Goal: Task Accomplishment & Management: Manage account settings

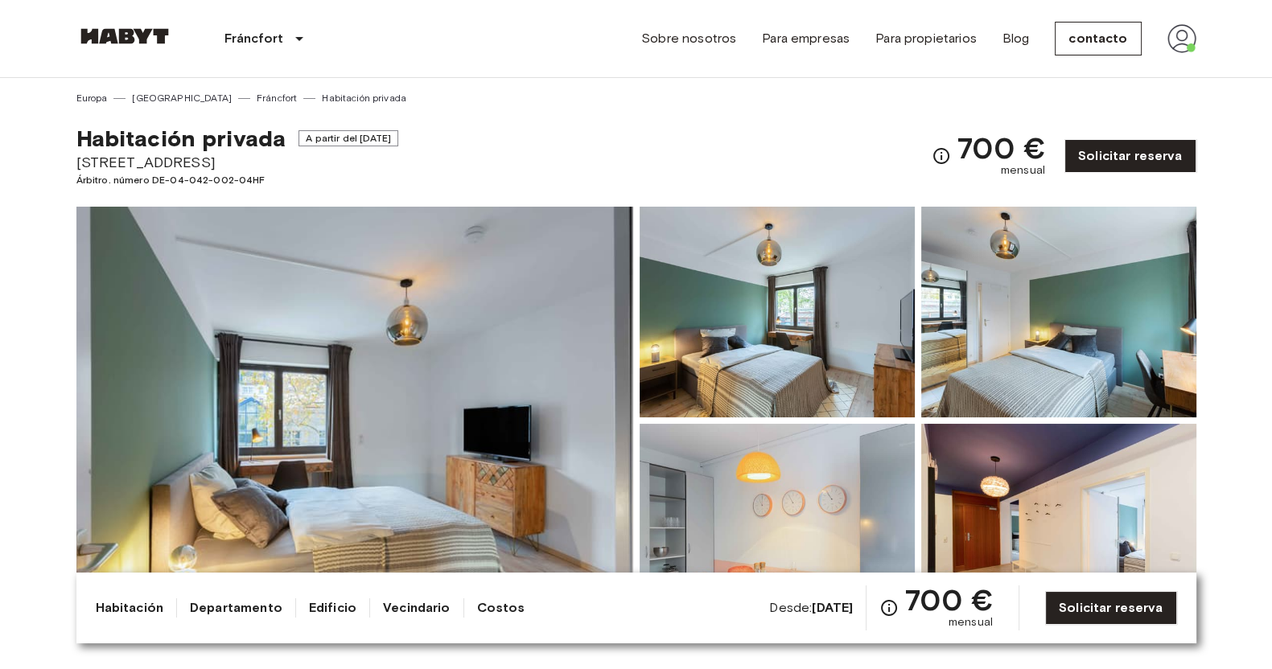
drag, startPoint x: 1210, startPoint y: 42, endPoint x: 1202, endPoint y: 43, distance: 8.2
click at [1205, 43] on nav "Fráncfort Europa Ámsterdam Berlina Bruselas Colonia Düsseldorf Fráncfort Graz H…" at bounding box center [636, 38] width 1158 height 77
click at [1188, 41] on img at bounding box center [1181, 38] width 29 height 29
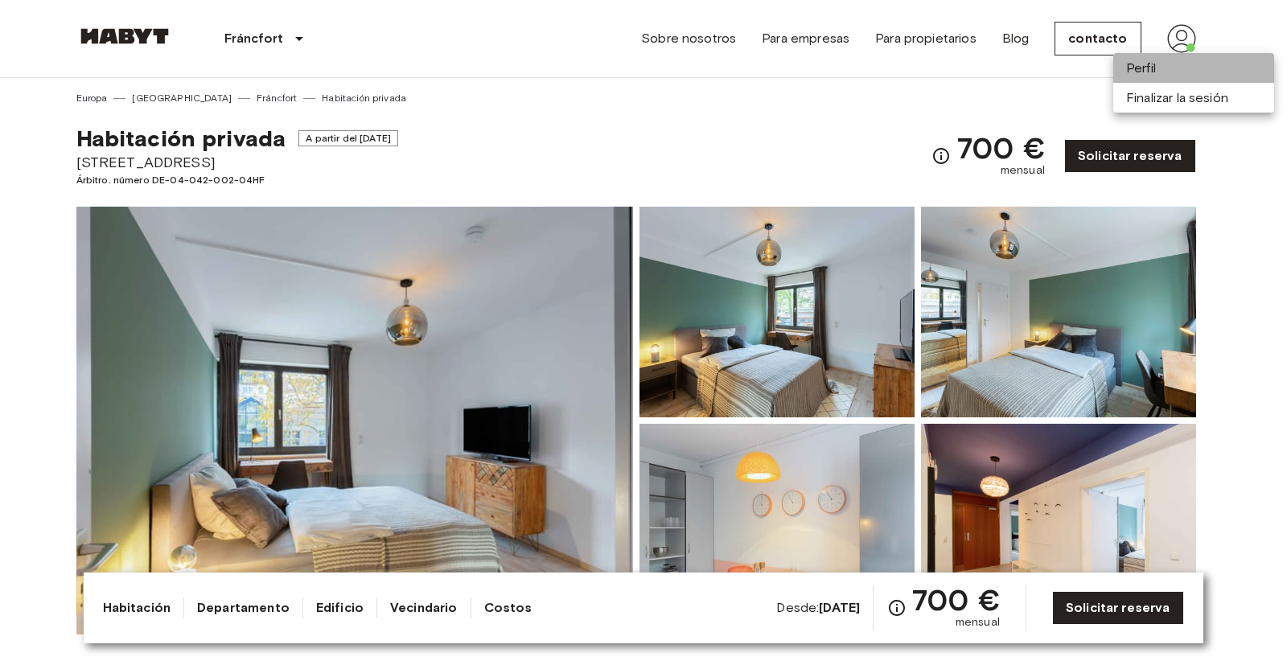
click at [1148, 68] on font "Perfil" at bounding box center [1141, 67] width 30 height 15
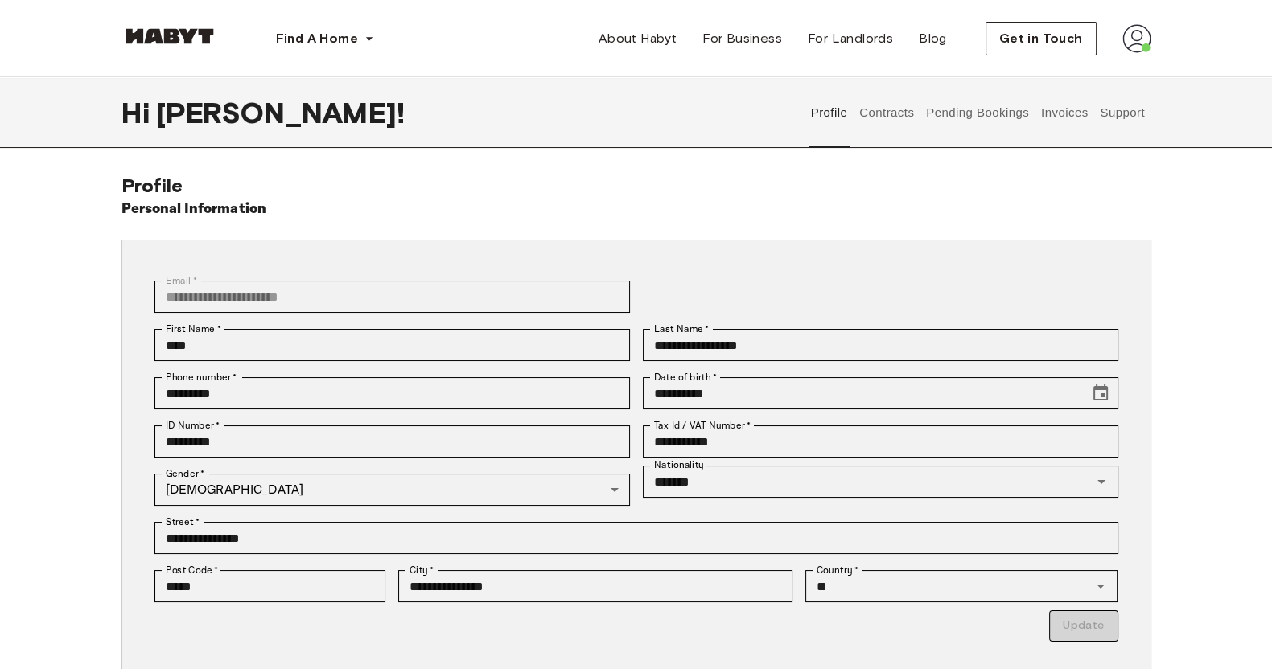
click at [879, 116] on button "Contracts" at bounding box center [886, 112] width 59 height 71
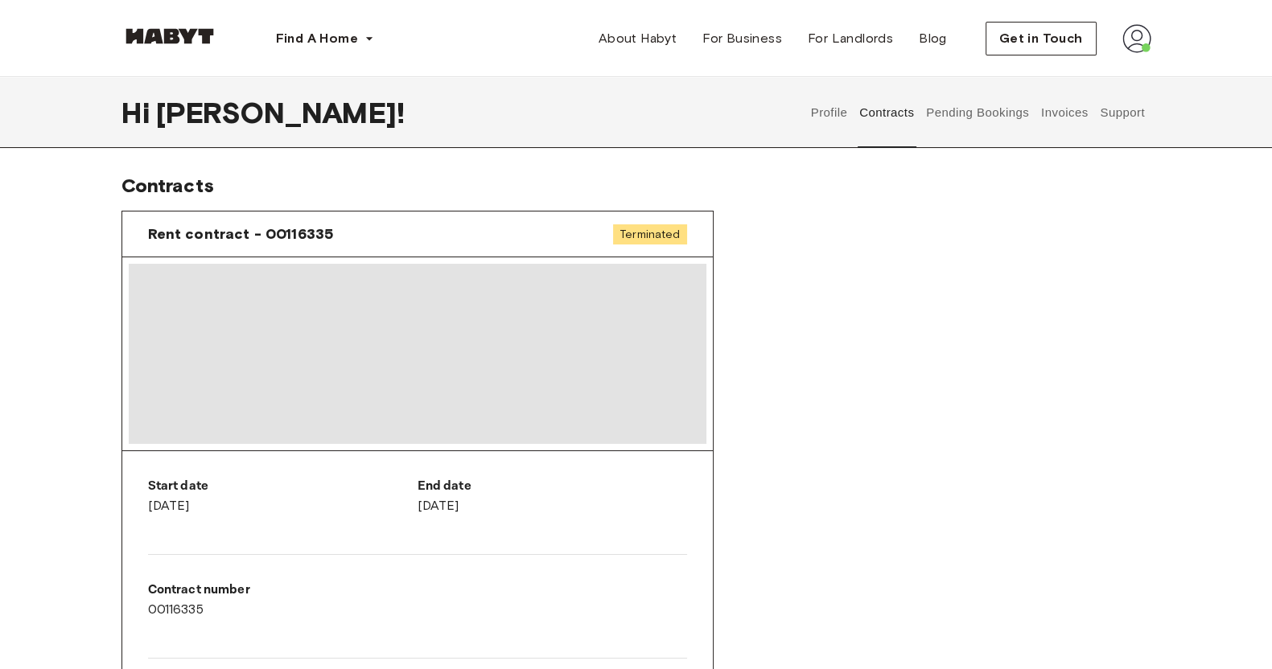
click at [1046, 120] on button "Invoices" at bounding box center [1063, 112] width 51 height 71
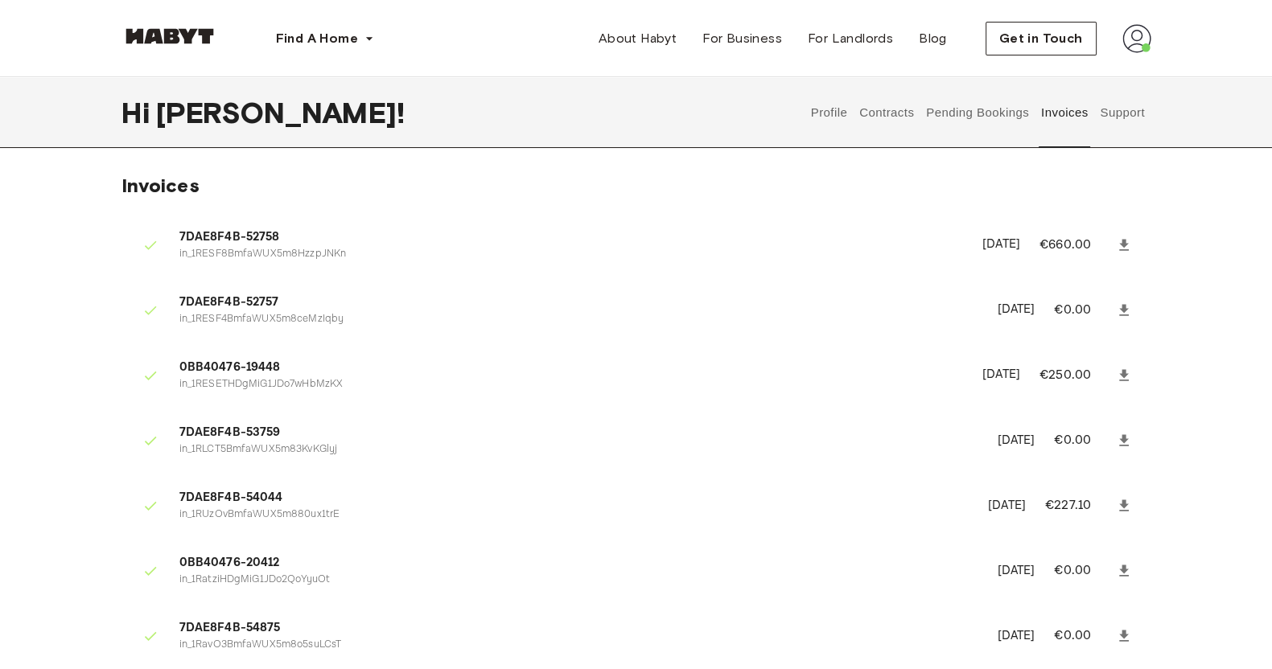
click at [1132, 106] on button "Support" at bounding box center [1122, 112] width 49 height 71
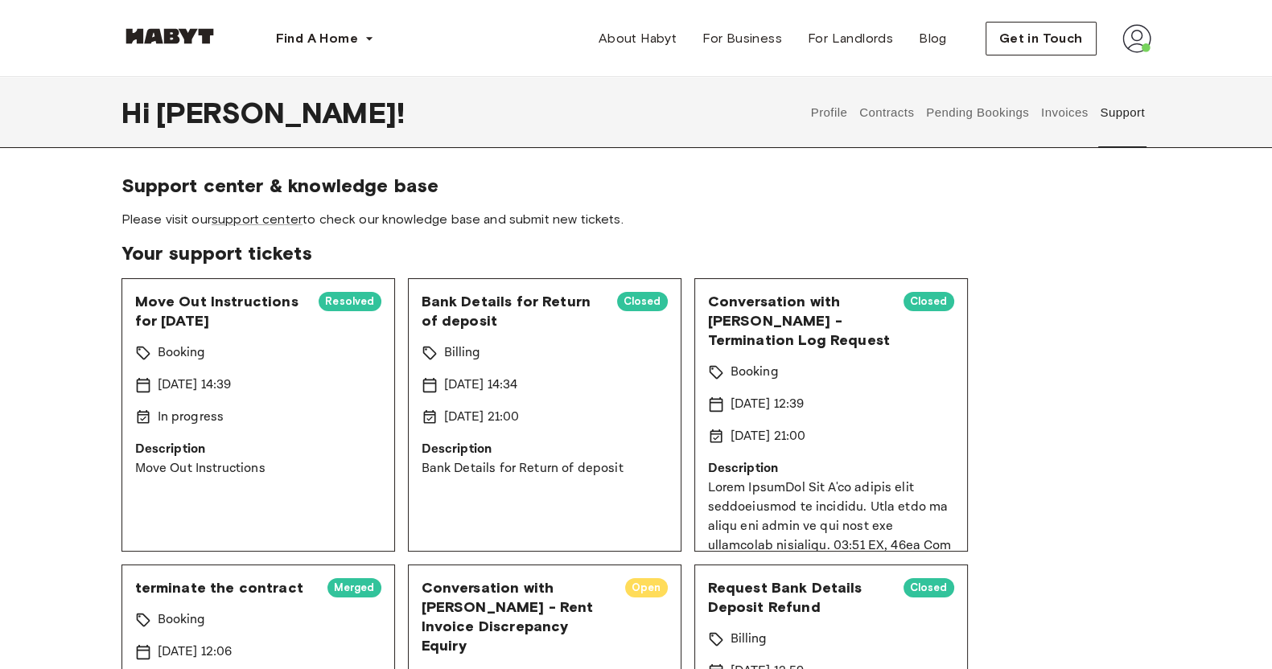
click at [889, 106] on button "Contracts" at bounding box center [886, 112] width 59 height 71
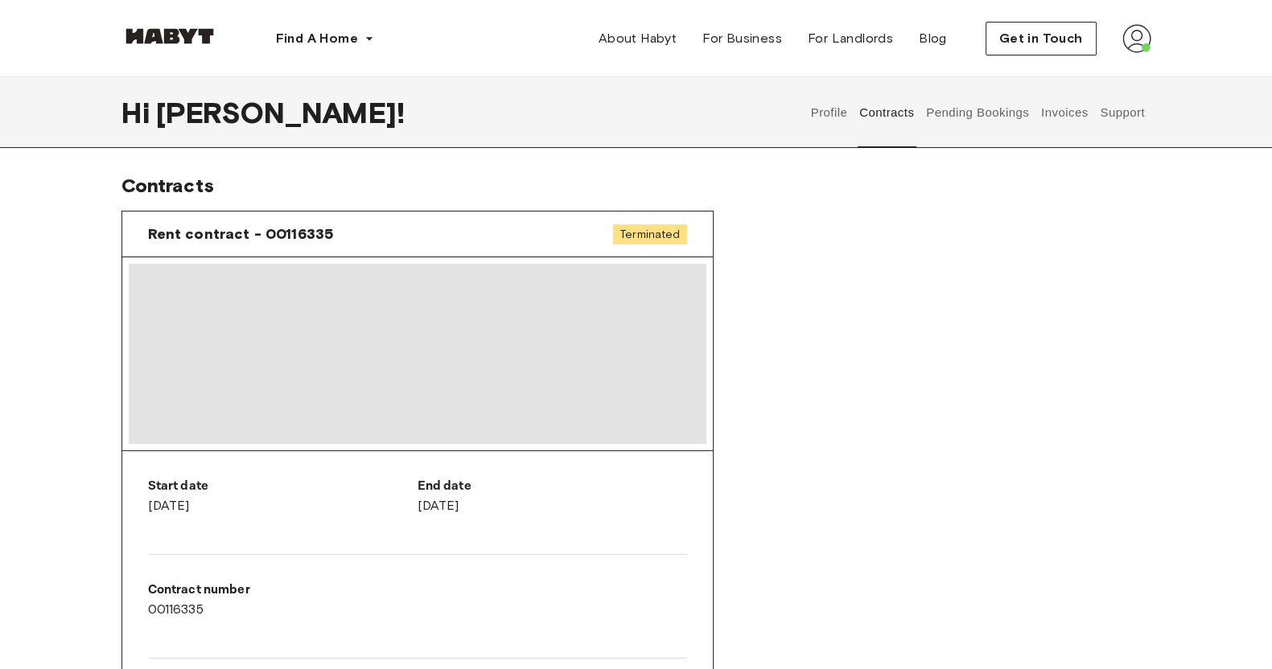
click at [1009, 113] on button "Pending Bookings" at bounding box center [977, 112] width 107 height 71
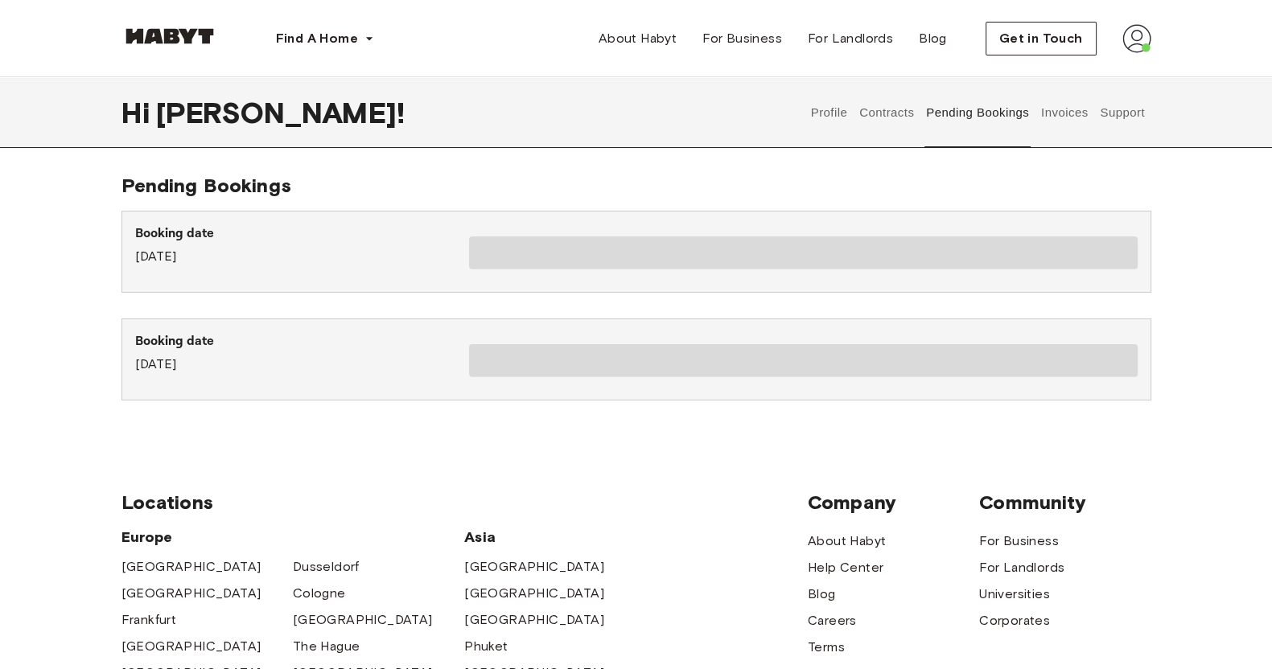
click at [1128, 98] on button "Support" at bounding box center [1122, 112] width 49 height 71
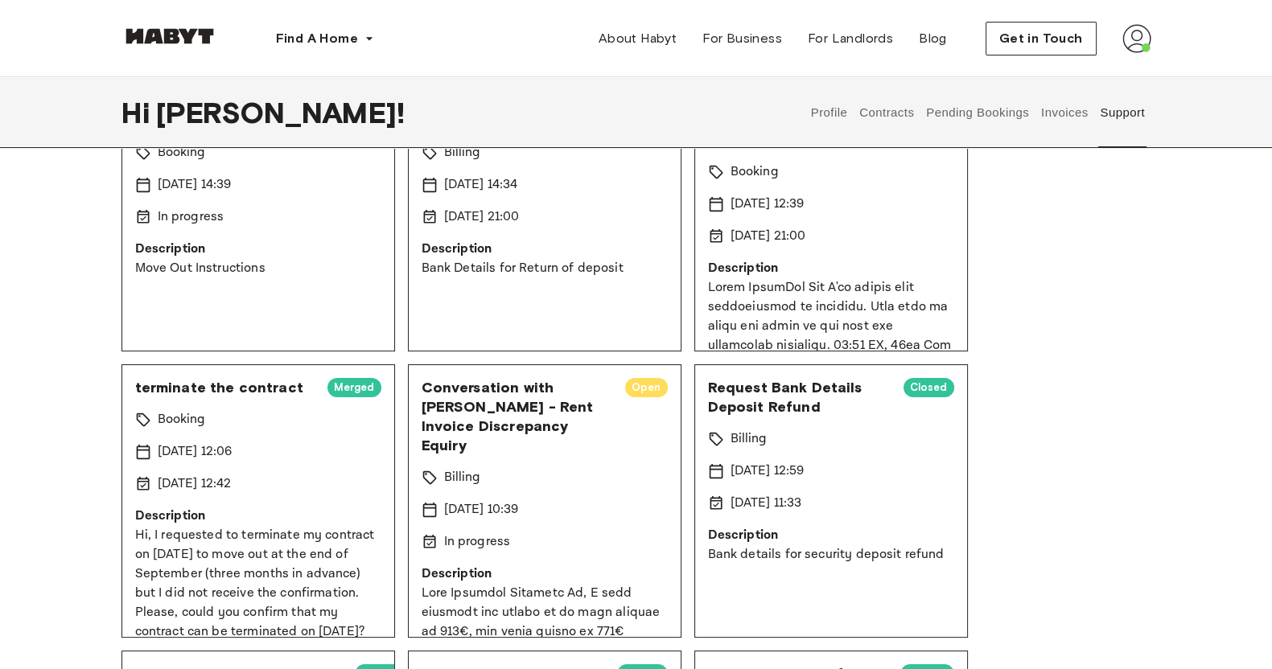
scroll to position [100, 0]
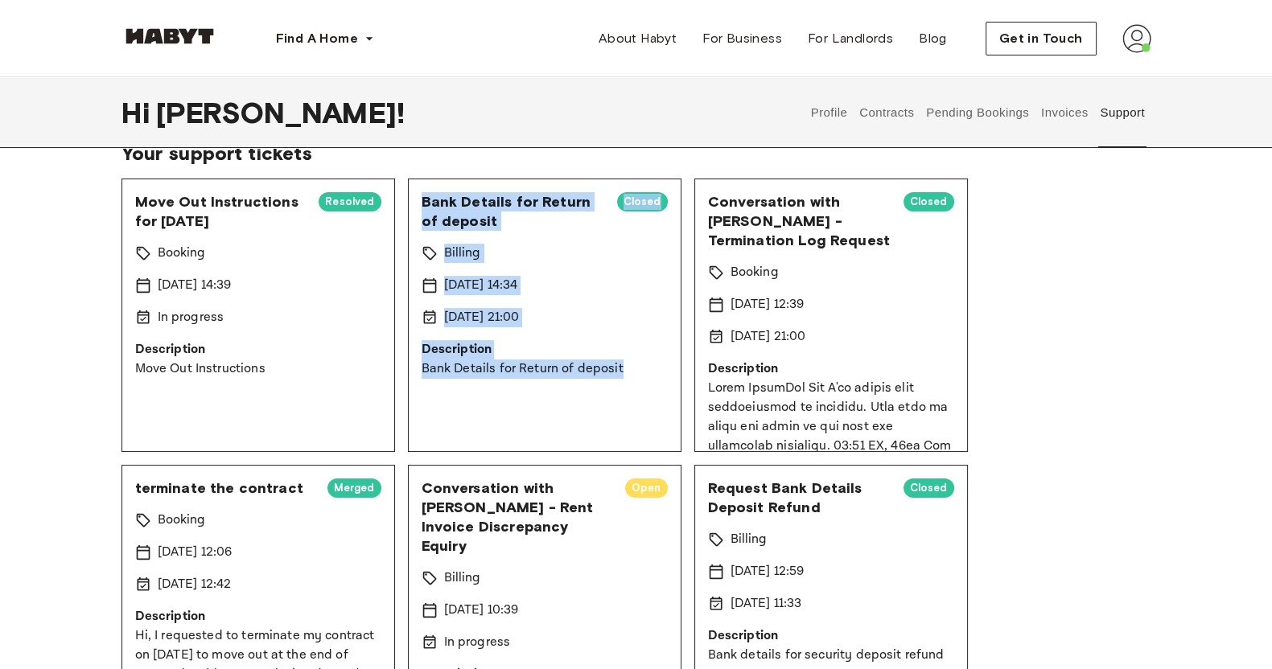
drag, startPoint x: 635, startPoint y: 370, endPoint x: 413, endPoint y: 200, distance: 279.4
click at [413, 200] on div "Bank Details for Return of deposit Closed Billing [DATE] 14:34 [DATE] 21:00 Des…" at bounding box center [544, 315] width 273 height 273
click at [453, 203] on span "Bank Details for Return of deposit" at bounding box center [512, 211] width 183 height 39
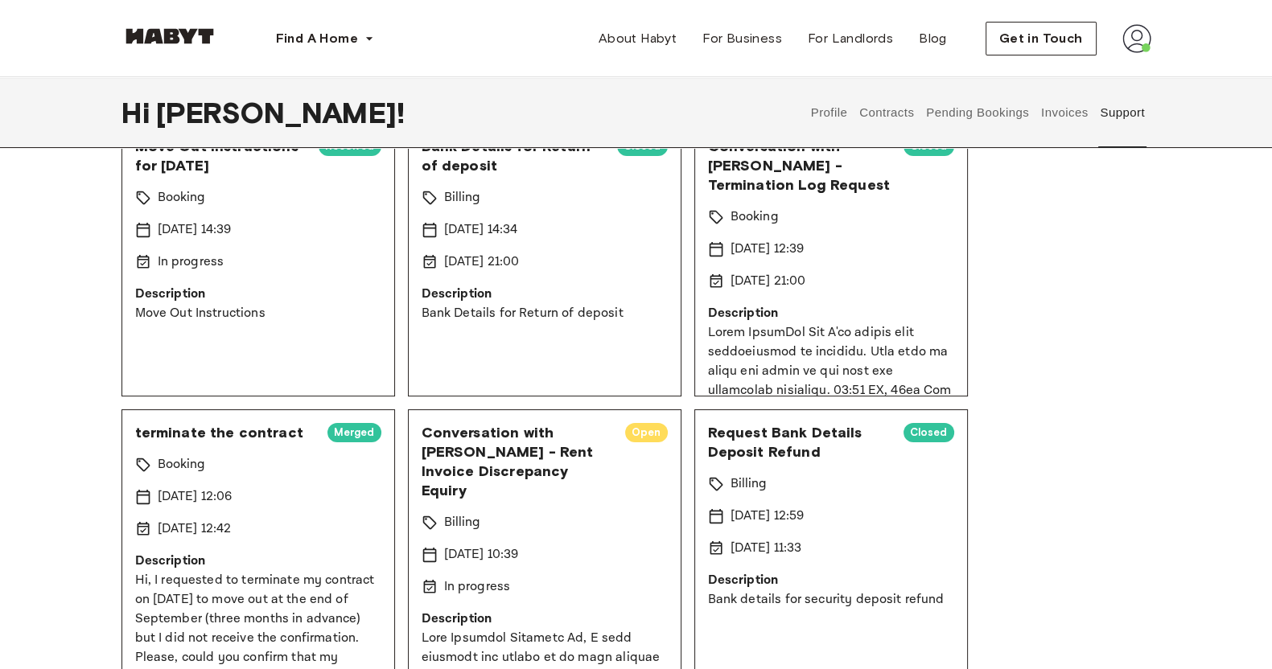
scroll to position [200, 0]
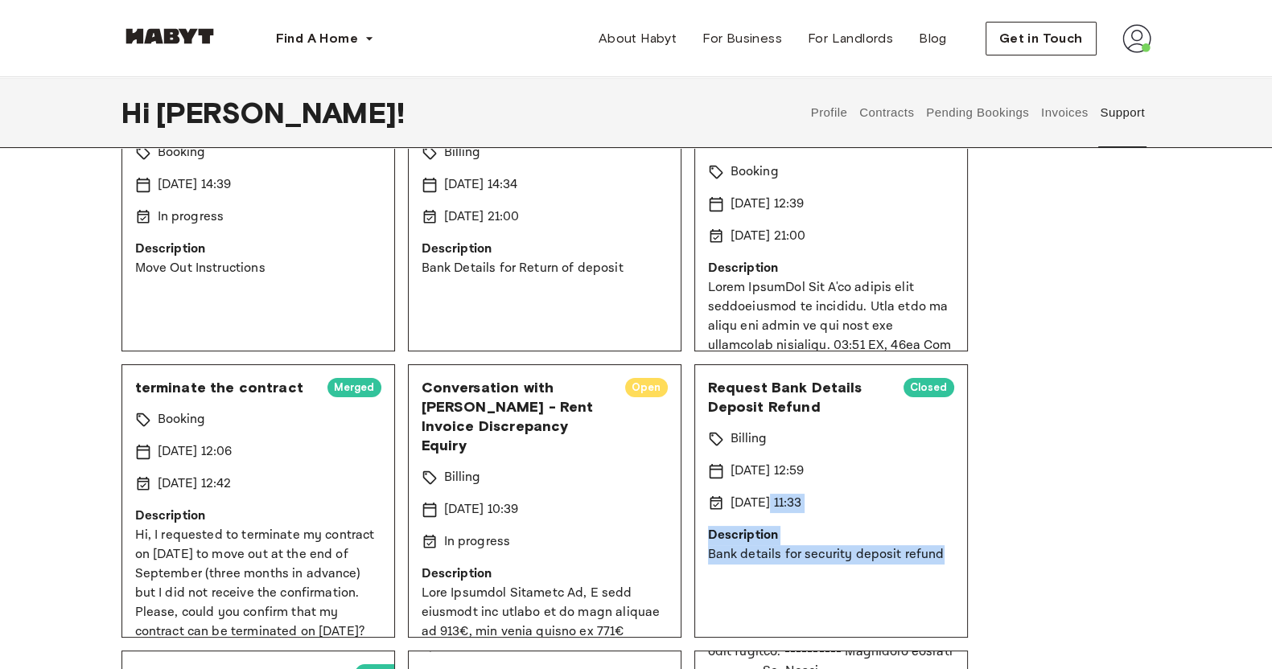
drag, startPoint x: 948, startPoint y: 562, endPoint x: 745, endPoint y: 499, distance: 212.9
click at [756, 508] on div "Request Bank Details Deposit Refund Closed Billing [DATE] 12:59 [DATE] 11:33 De…" at bounding box center [830, 500] width 273 height 273
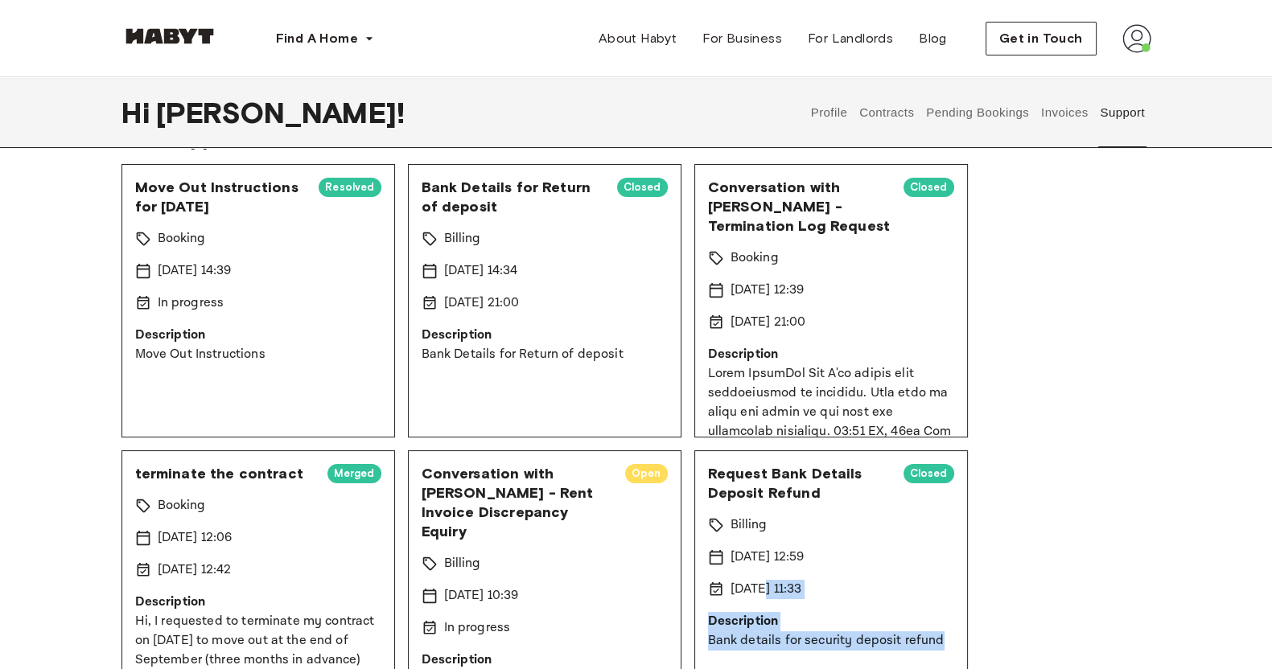
scroll to position [0, 0]
